Goal: Transaction & Acquisition: Obtain resource

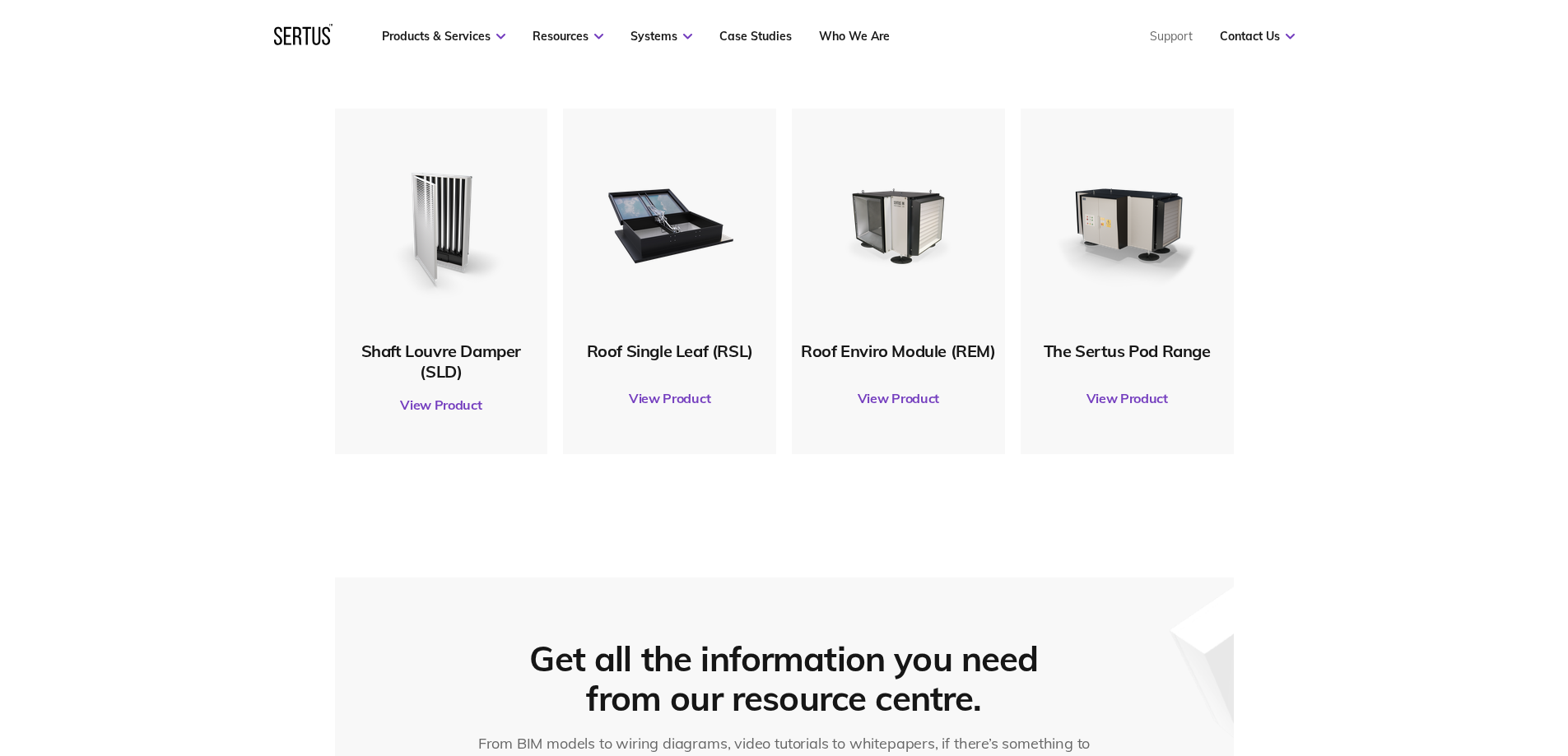
scroll to position [740, 0]
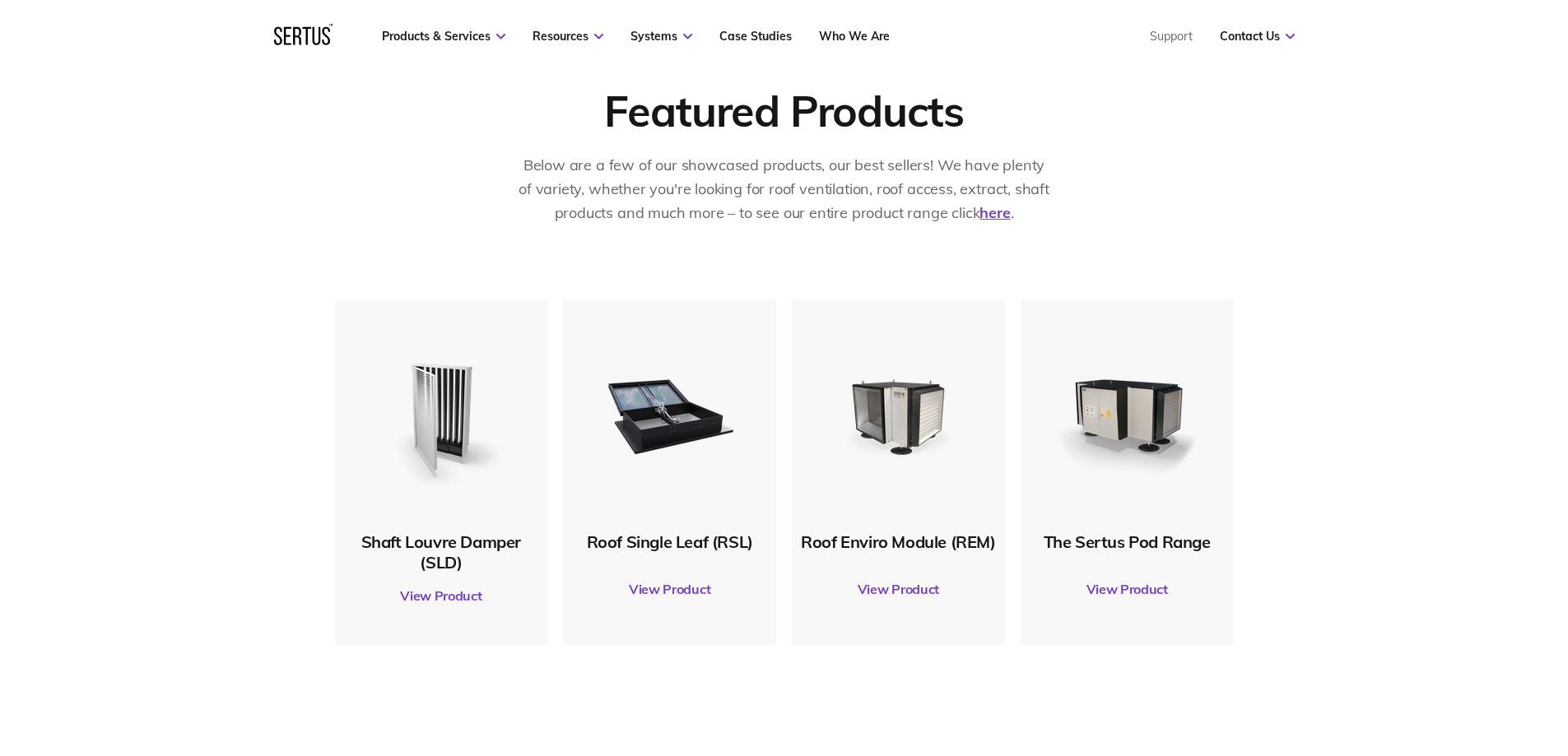
click at [669, 587] on link "View Product" at bounding box center [670, 588] width 197 height 46
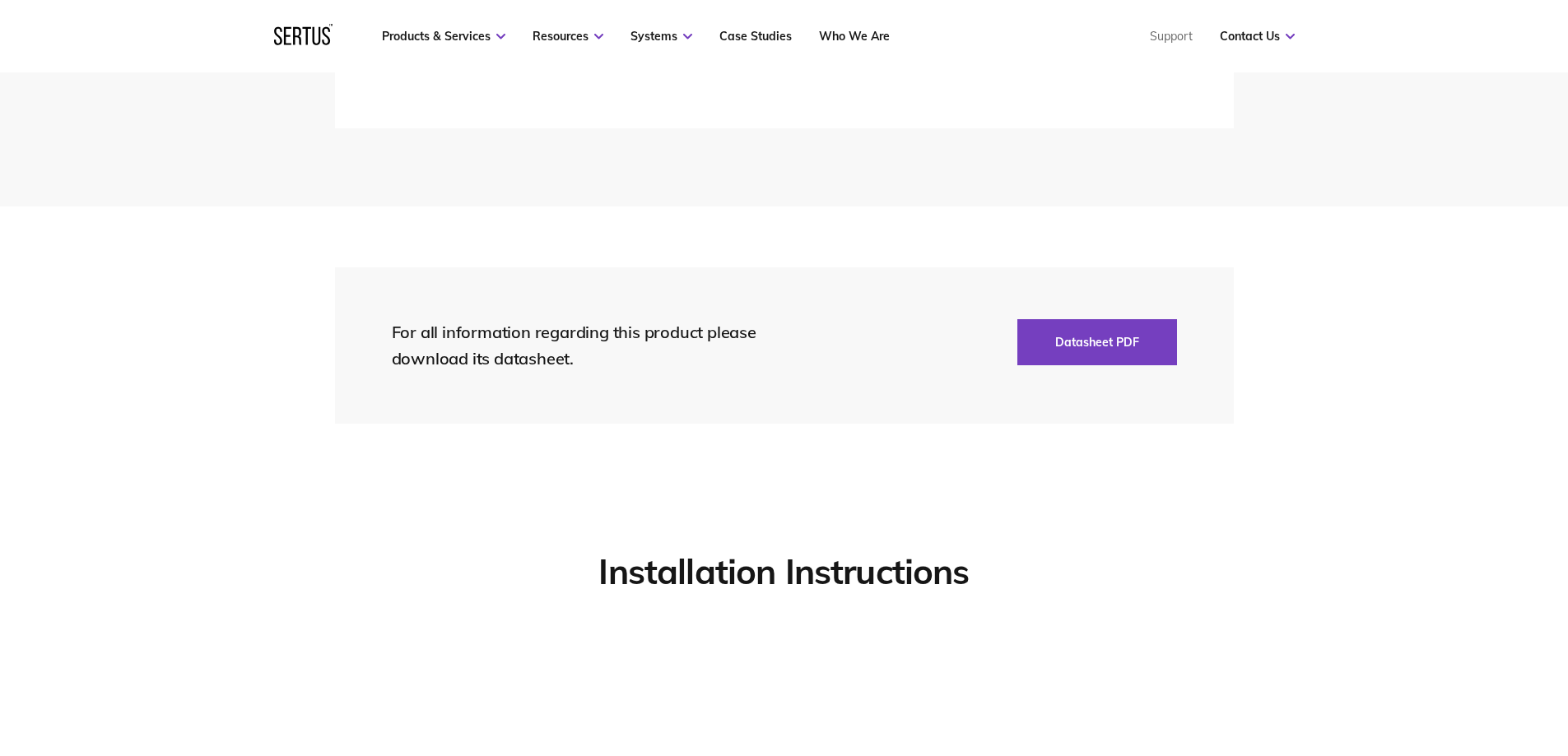
scroll to position [3536, 0]
drag, startPoint x: 1096, startPoint y: 343, endPoint x: 1081, endPoint y: 421, distance: 79.4
click at [1077, 426] on section "For all information regarding this product please download its datasheet. Datas…" at bounding box center [784, 344] width 1568 height 278
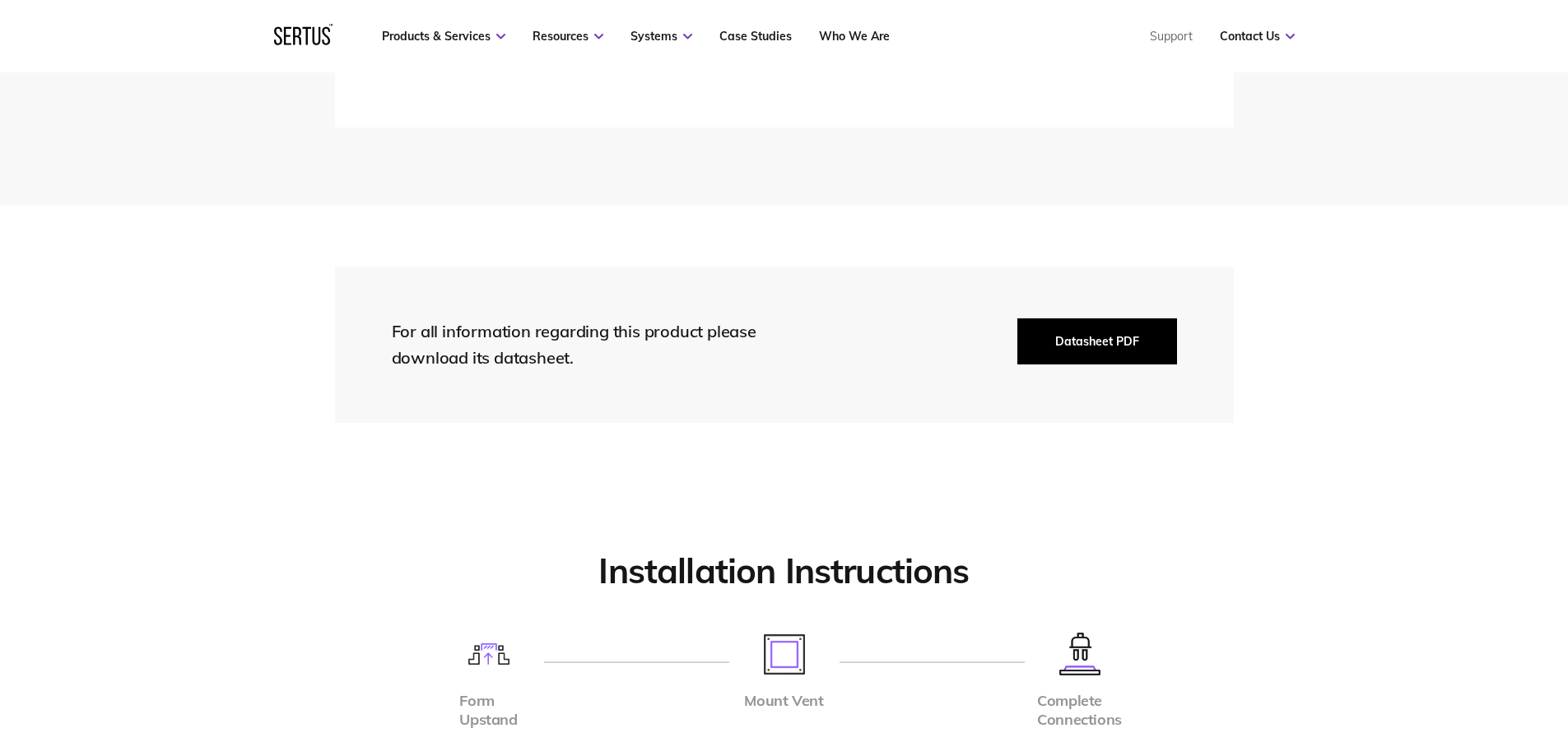
click at [1081, 337] on button "Datasheet PDF" at bounding box center [1096, 341] width 160 height 46
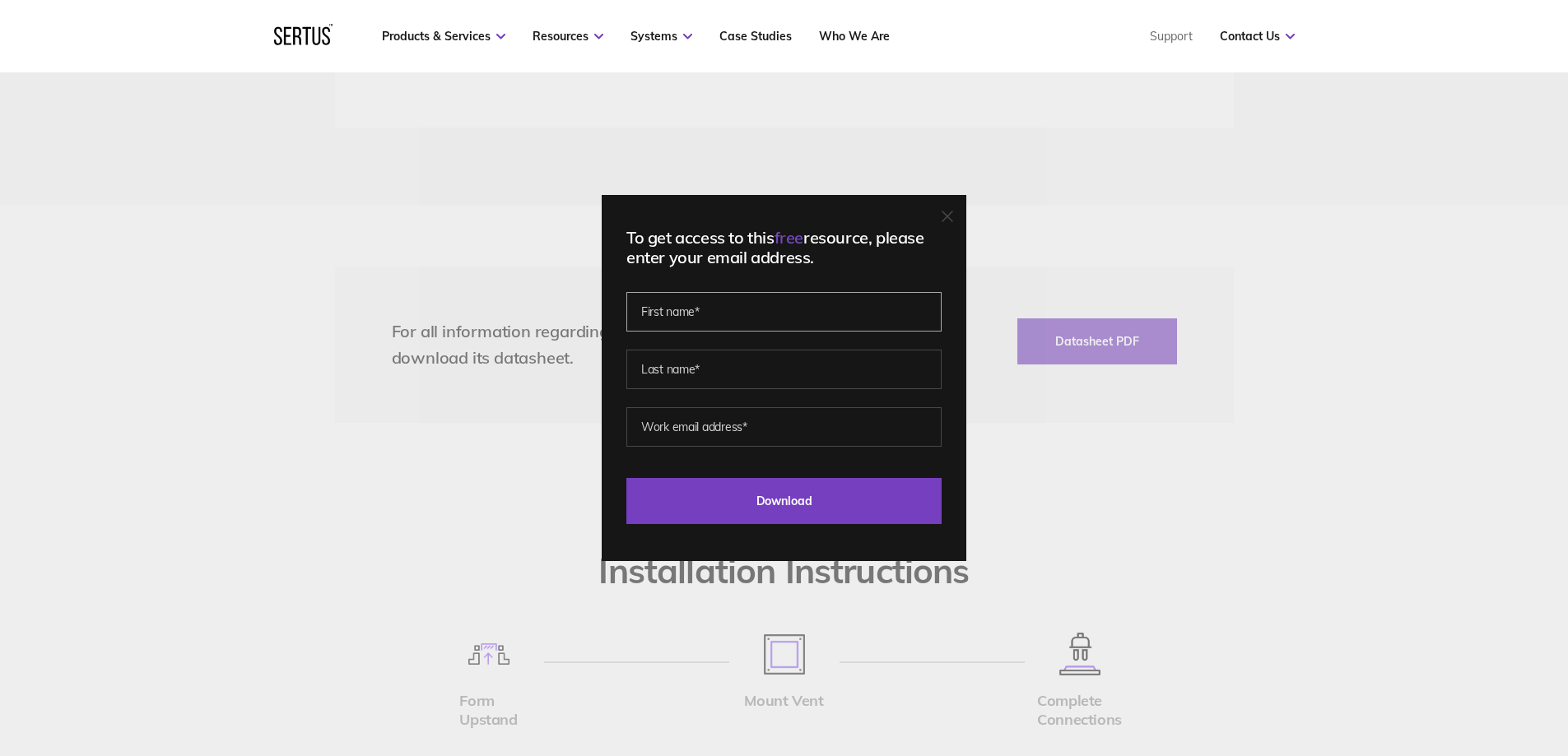
click at [779, 307] on input "text" at bounding box center [784, 312] width 316 height 39
type input "[DEMOGRAPHIC_DATA]"
type input "Volanschi"
type input "[EMAIL_ADDRESS][DOMAIN_NAME]"
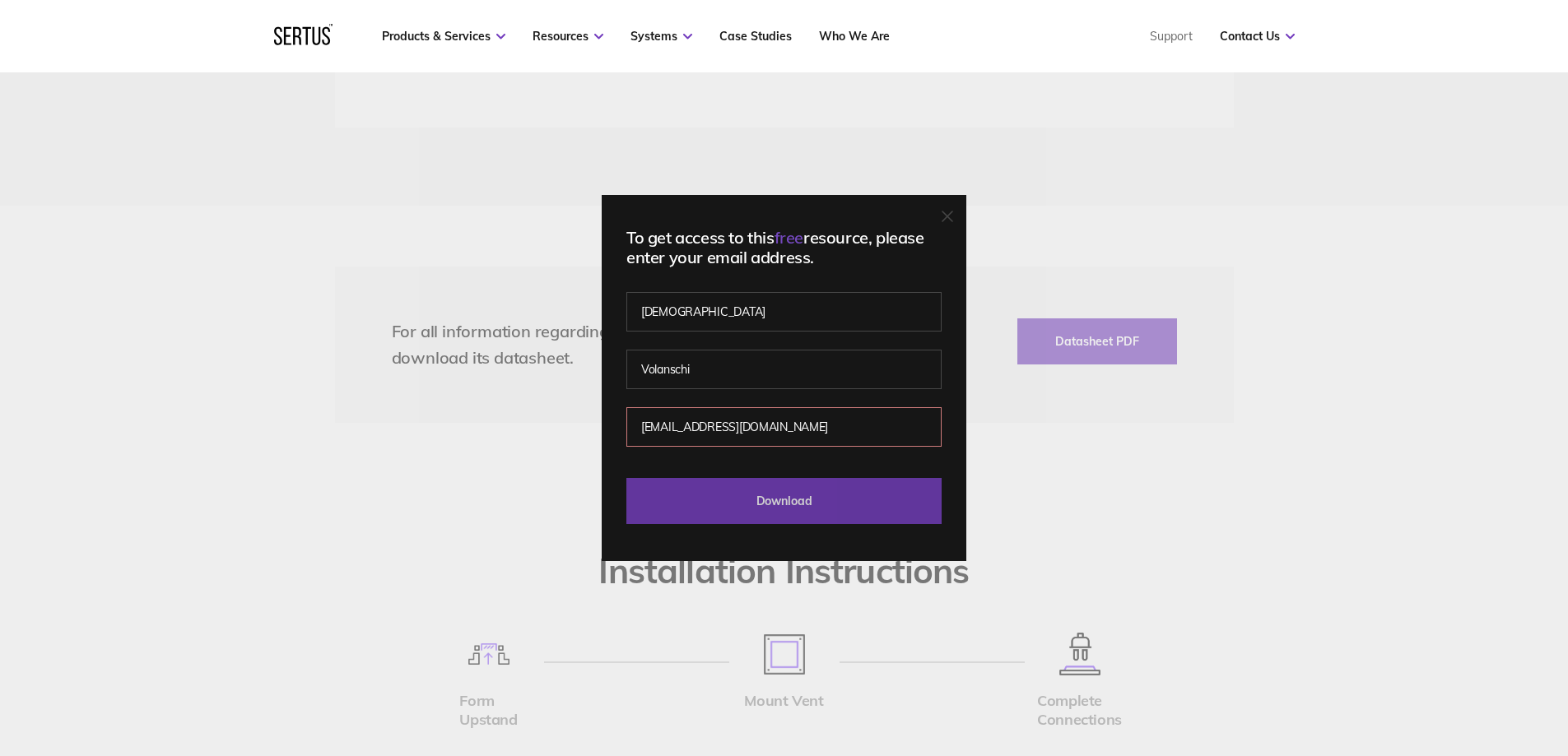
click at [790, 502] on input "Download" at bounding box center [784, 500] width 316 height 46
click at [805, 505] on input "Download" at bounding box center [784, 500] width 316 height 46
click at [805, 504] on input "Download" at bounding box center [784, 500] width 316 height 46
click at [1097, 446] on div "To get access to this free resource, please enter your email address. [PERSON_N…" at bounding box center [784, 378] width 1568 height 756
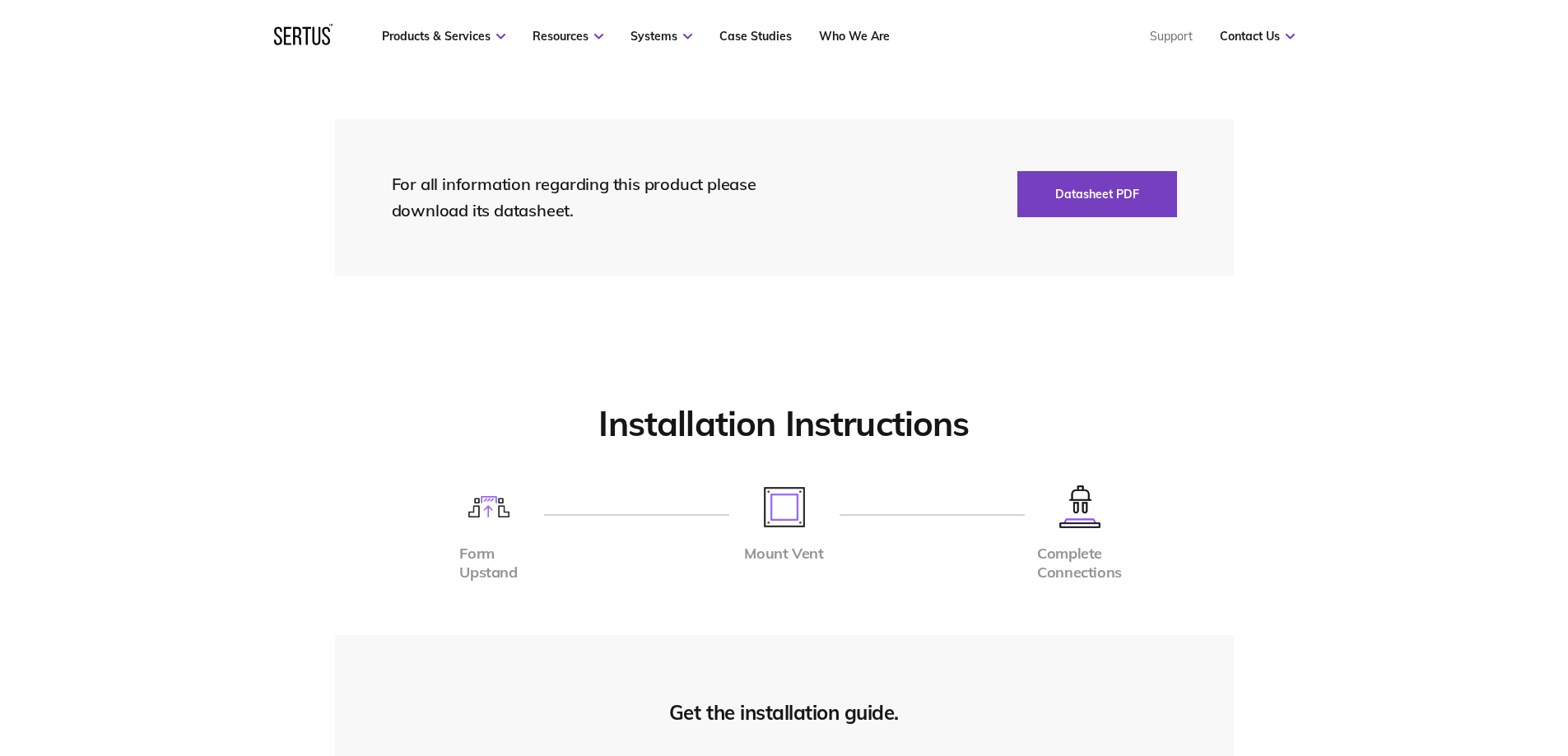
scroll to position [3866, 0]
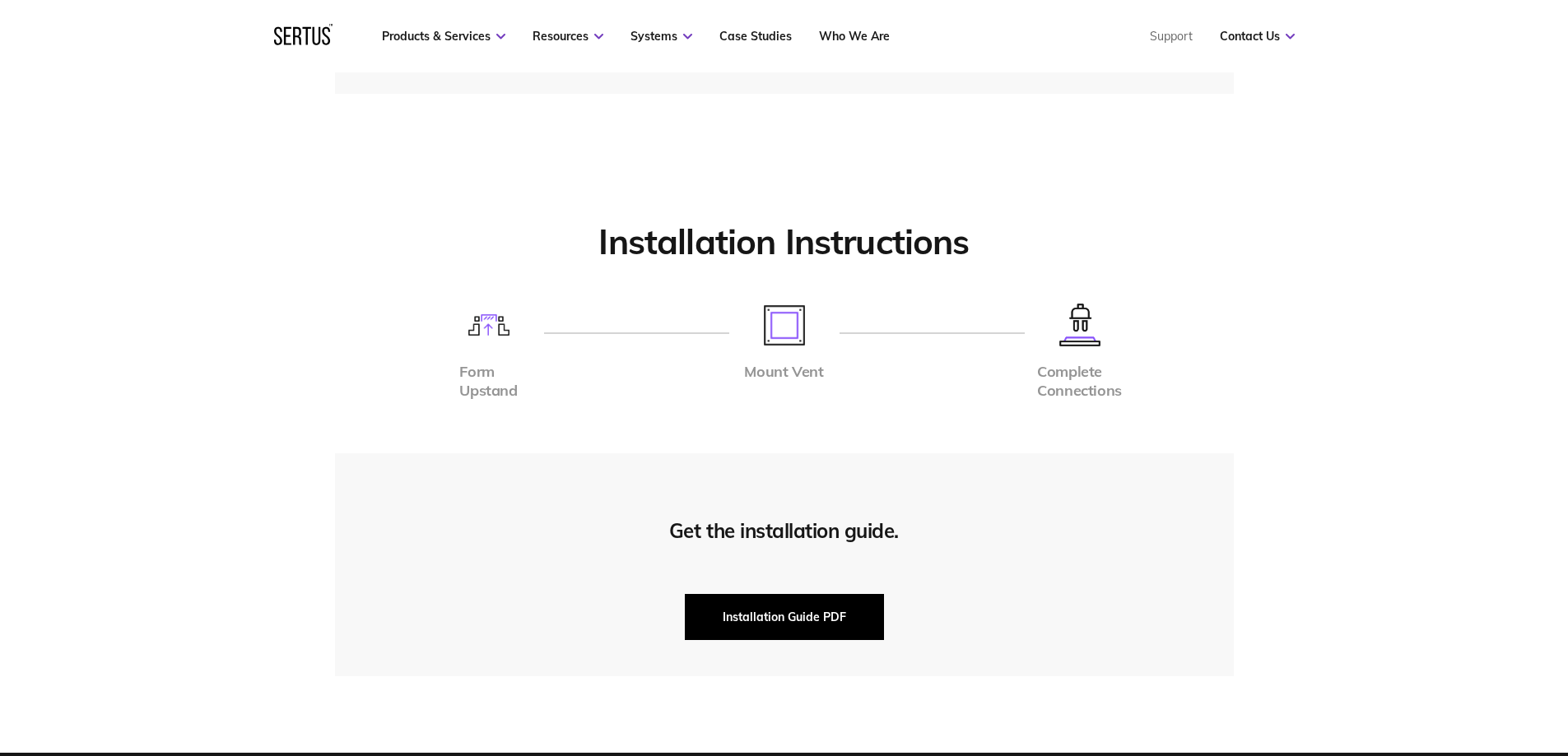
click at [795, 609] on button "Installation Guide PDF" at bounding box center [784, 616] width 199 height 46
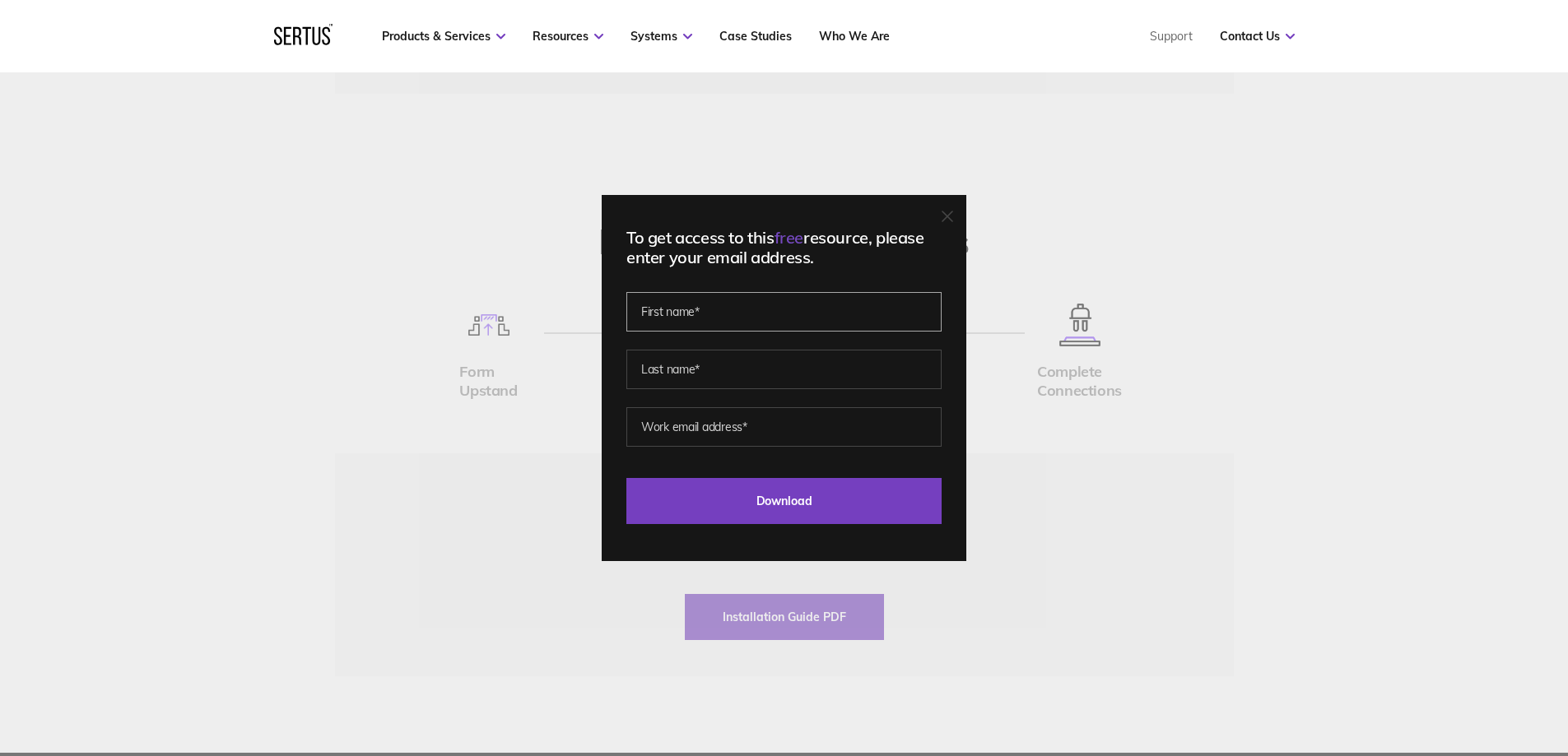
click at [754, 314] on input "text" at bounding box center [784, 312] width 316 height 39
type input "[DEMOGRAPHIC_DATA]"
type input "Volanschi"
type input "[EMAIL_ADDRESS][DOMAIN_NAME]"
drag, startPoint x: 788, startPoint y: 419, endPoint x: 580, endPoint y: 426, distance: 208.1
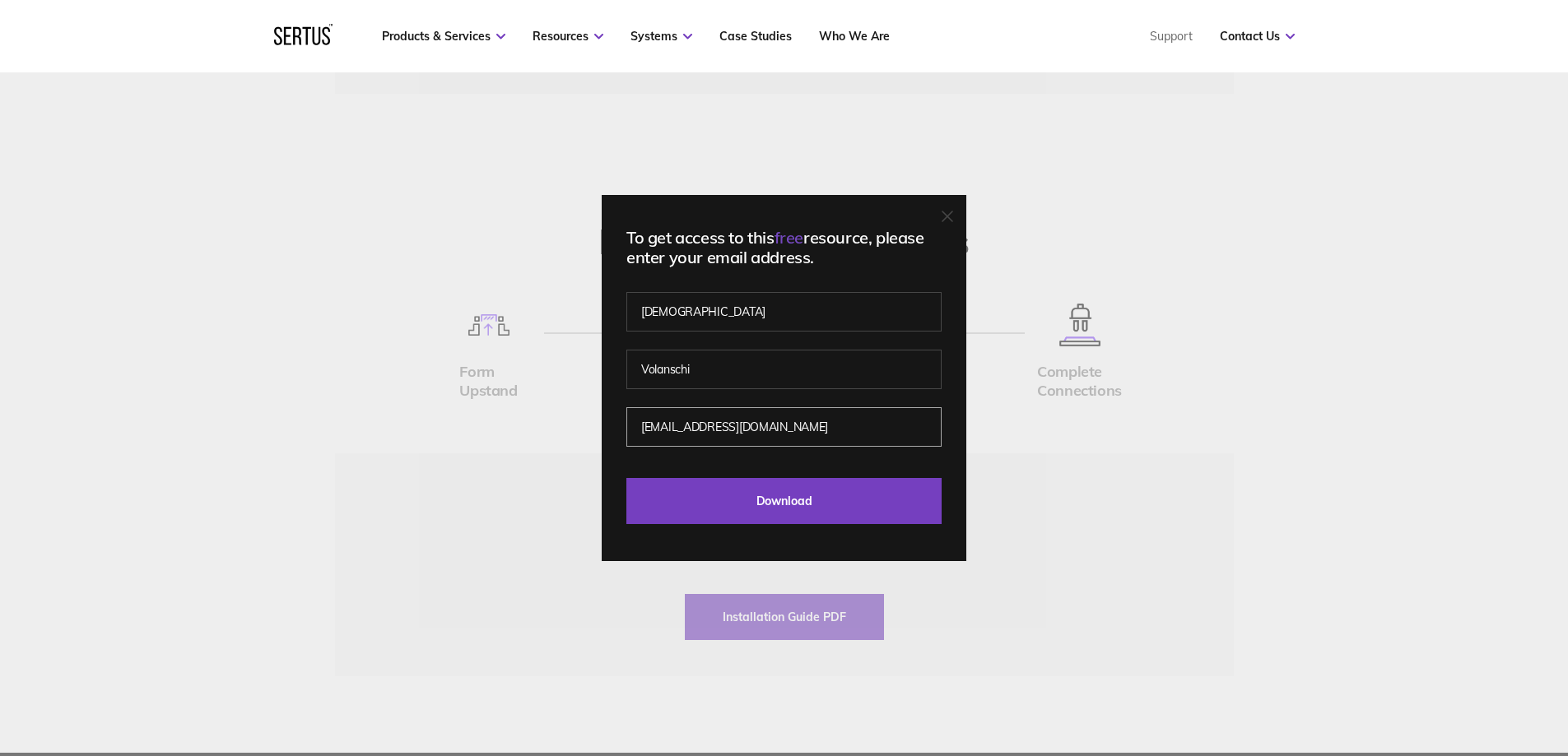
click at [580, 426] on div "To get access to this free resource, please enter your email address. [PERSON_N…" at bounding box center [784, 378] width 1568 height 756
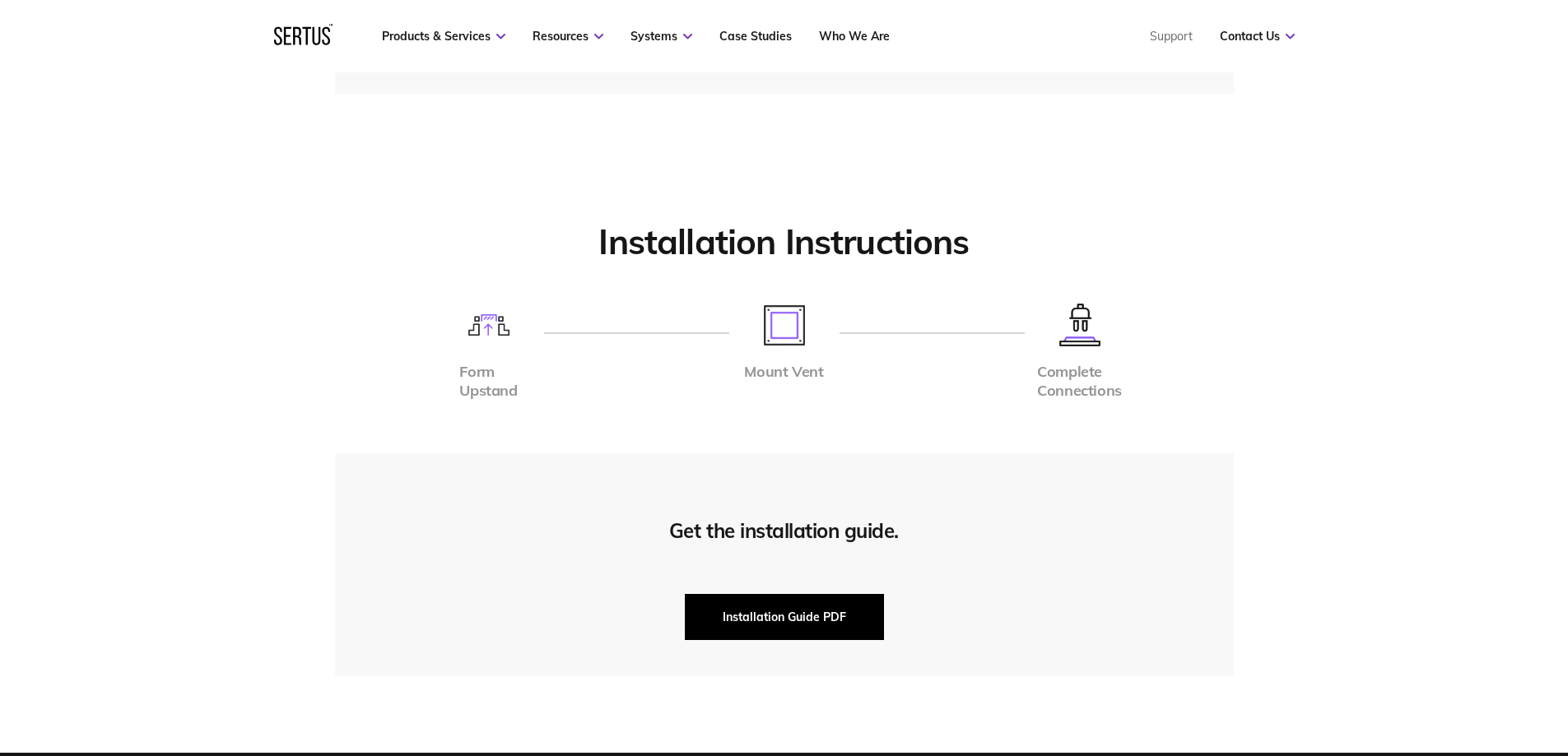
click at [793, 615] on button "Installation Guide PDF" at bounding box center [784, 616] width 199 height 46
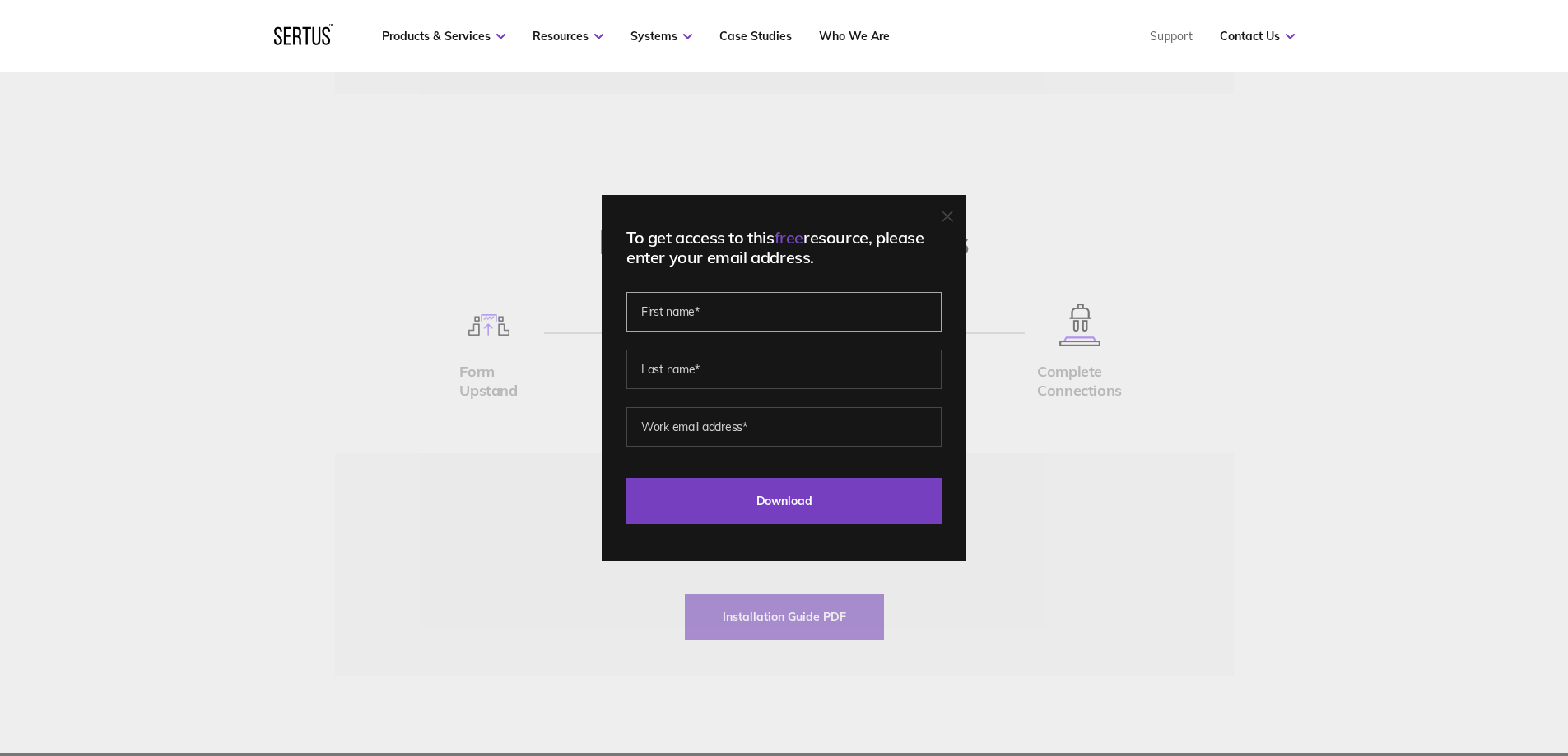
click at [734, 309] on input "text" at bounding box center [784, 312] width 316 height 39
type input "[DEMOGRAPHIC_DATA]"
type input "Volanschi"
drag, startPoint x: 779, startPoint y: 425, endPoint x: 638, endPoint y: 426, distance: 141.0
click at [638, 426] on input "[EMAIL_ADDRESS][DOMAIN_NAME]" at bounding box center [784, 427] width 316 height 39
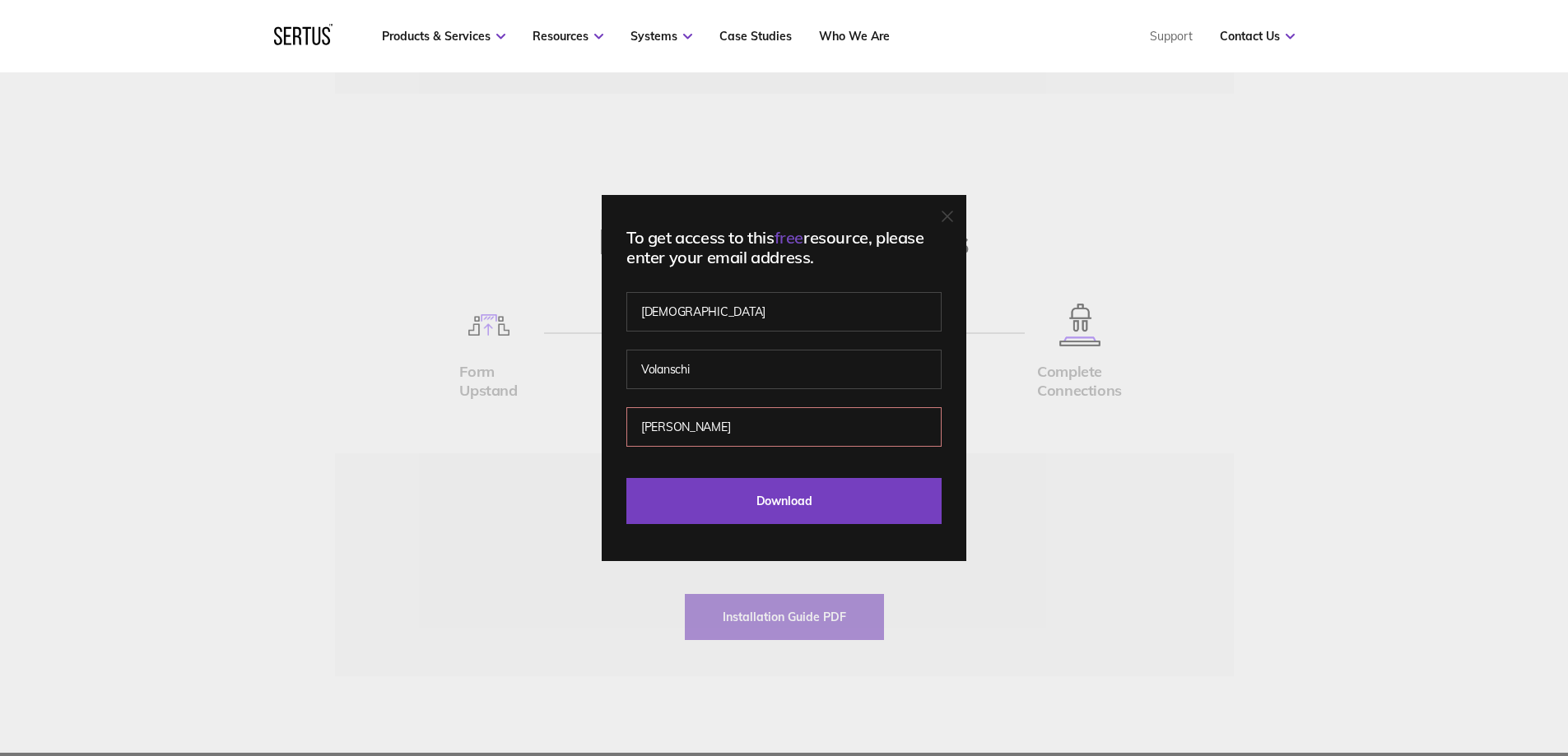
type input "[EMAIL_ADDRESS][DOMAIN_NAME]"
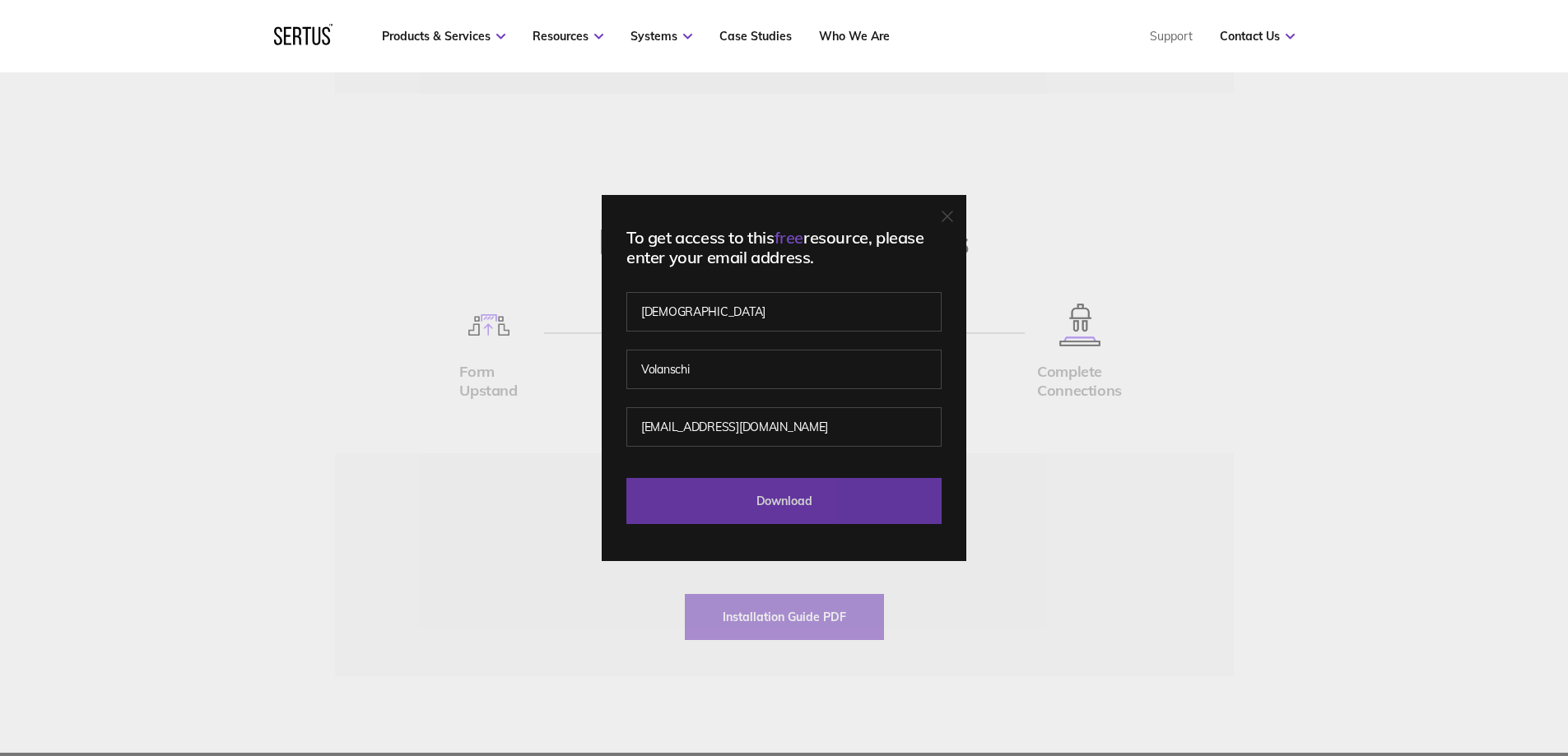
click at [819, 509] on input "Download" at bounding box center [784, 500] width 316 height 46
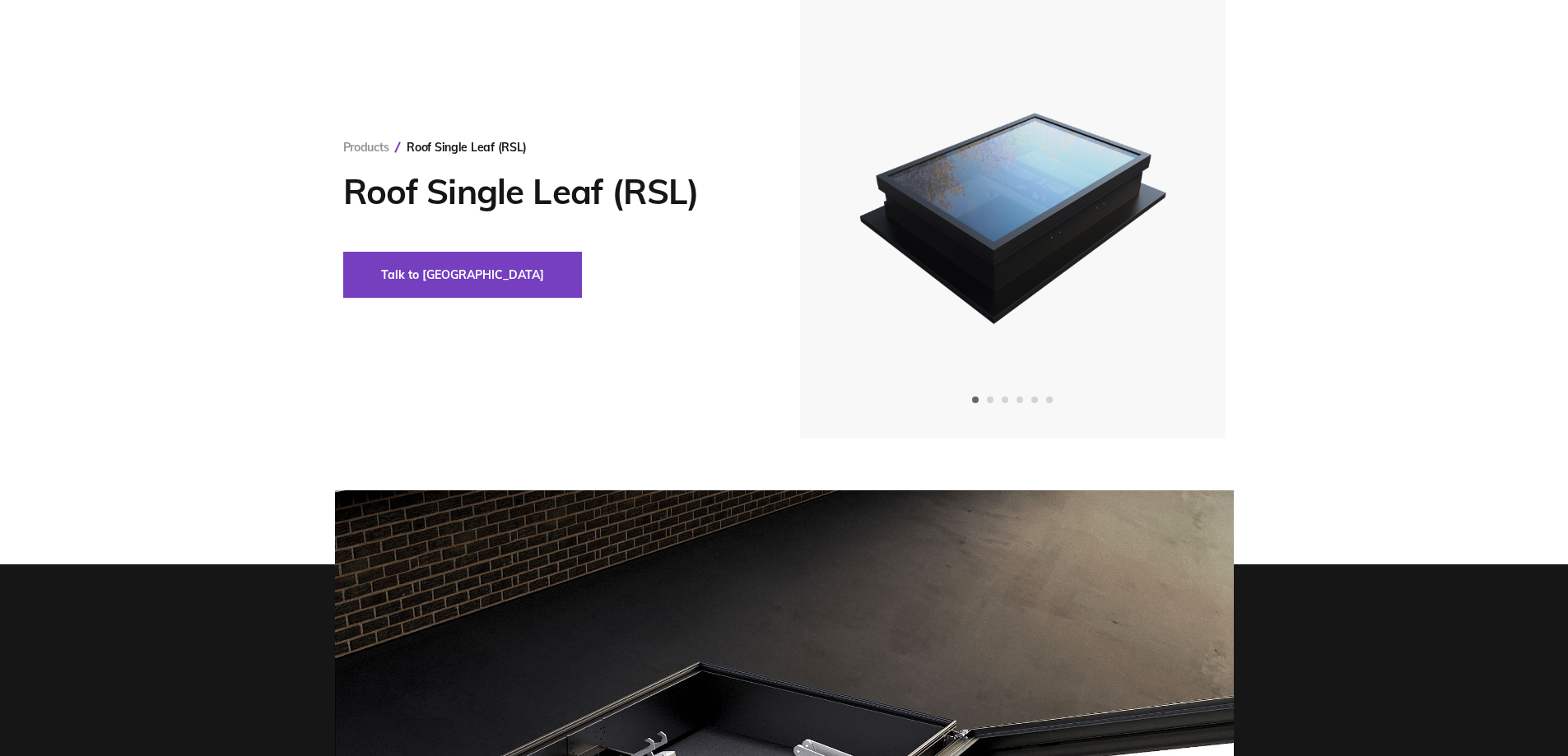
scroll to position [0, 0]
